Goal: Use online tool/utility: Use online tool/utility

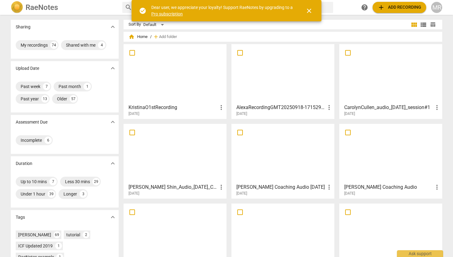
click at [176, 157] on div at bounding box center [175, 153] width 99 height 55
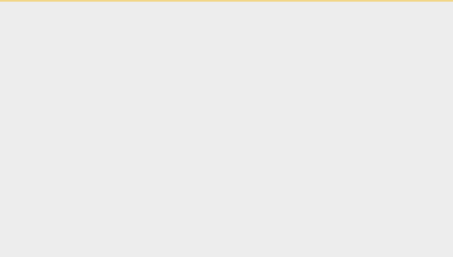
click at [176, 2] on html "check_circle Dear user, we appreciate your loyalty! Support RaeNotes by upgradi…" at bounding box center [226, 1] width 453 height 2
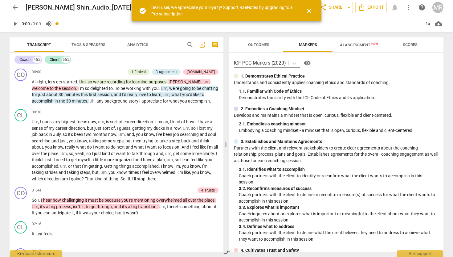
click at [359, 44] on span "AI Assessment New" at bounding box center [359, 45] width 38 height 5
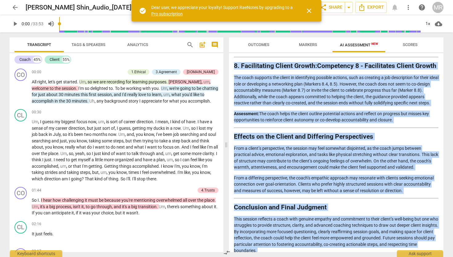
scroll to position [638, 0]
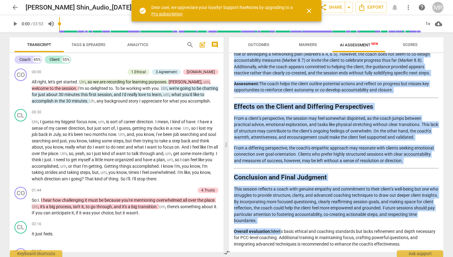
drag, startPoint x: 236, startPoint y: 72, endPoint x: 283, endPoint y: 253, distance: 186.9
click at [283, 253] on div "Outcomes Markers AI Assessment New Scores Disclaimer: AI can make mistakes. Con…" at bounding box center [338, 144] width 222 height 224
copy div "Loremips do sit Ametc’a Elitsedd Eius temporin utlaboree dol magna’a enimadmi v…"
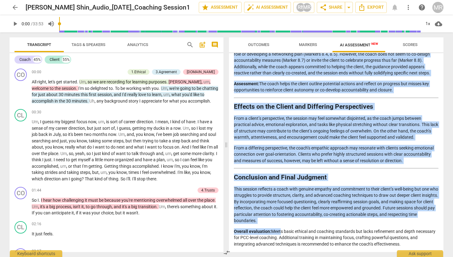
copy div "Loremips do sit Ametc’a Elitsedd Eius temporin utlaboree dol magna’a enimadmi v…"
click at [405, 47] on span "Scores" at bounding box center [411, 45] width 30 height 8
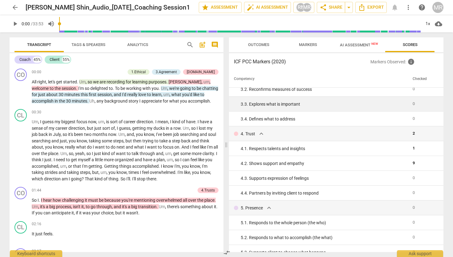
scroll to position [0, 0]
